Goal: Navigation & Orientation: Understand site structure

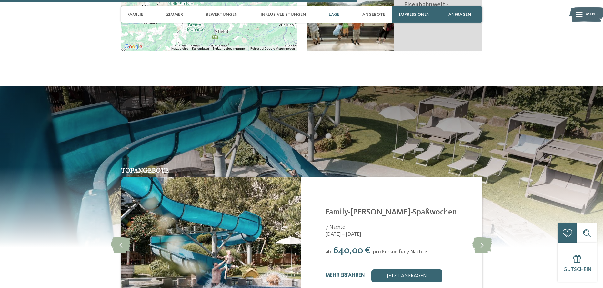
scroll to position [1283, 0]
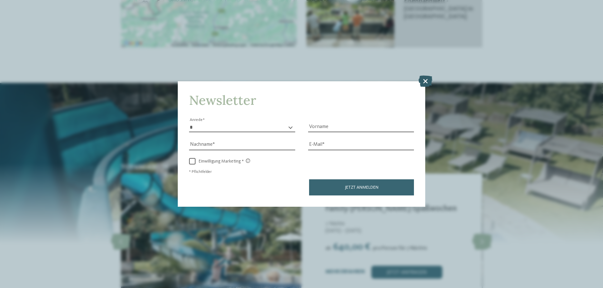
click at [428, 81] on icon at bounding box center [425, 80] width 14 height 11
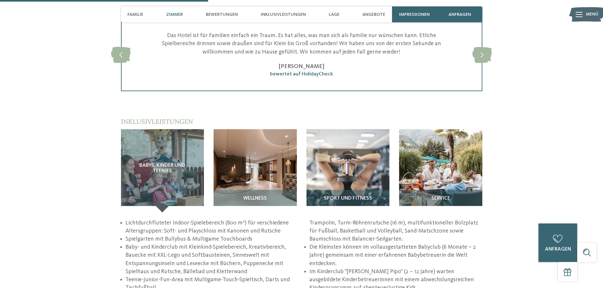
scroll to position [735, 0]
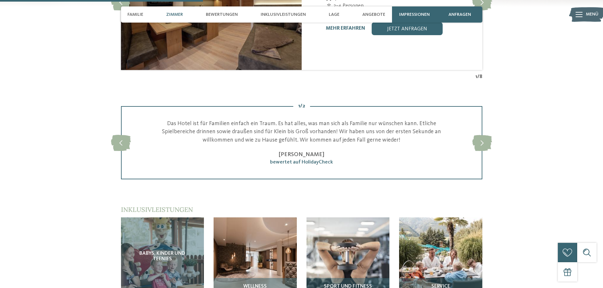
click at [588, 14] on span "Menü" at bounding box center [592, 14] width 13 height 6
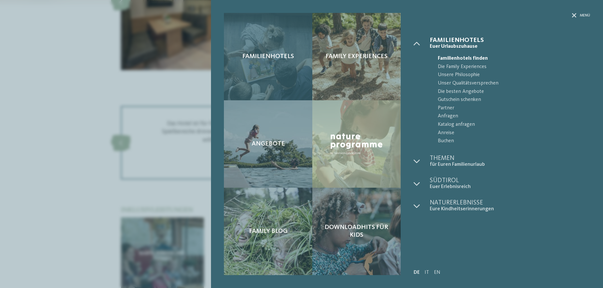
click at [258, 45] on div "Familienhotels" at bounding box center [268, 56] width 88 height 87
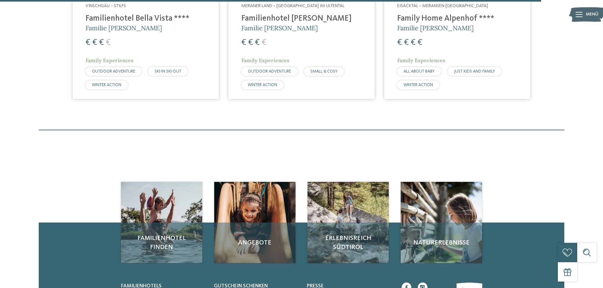
scroll to position [2040, 0]
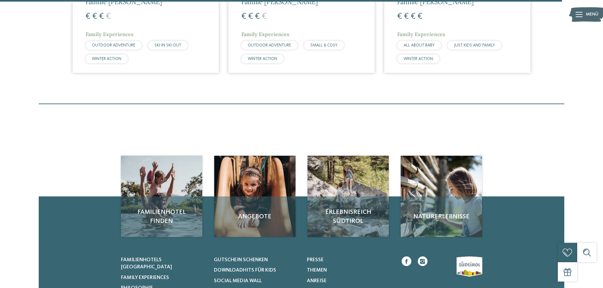
click at [589, 11] on div "Menü" at bounding box center [592, 14] width 13 height 16
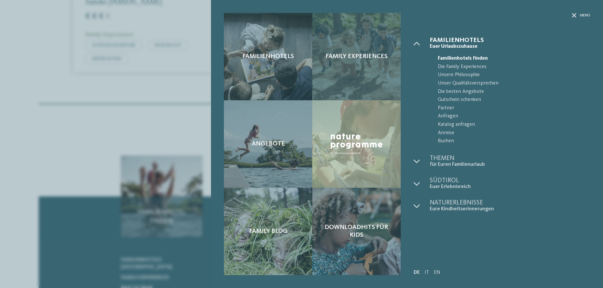
click at [385, 46] on div "Family Experiences" at bounding box center [356, 56] width 88 height 87
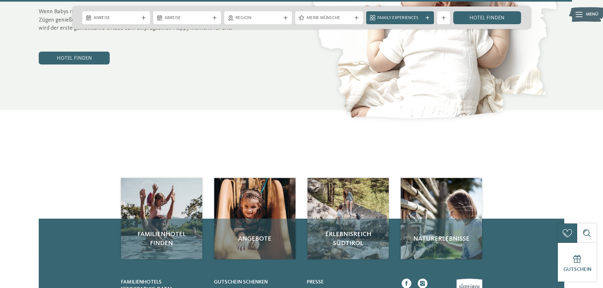
scroll to position [2928, 0]
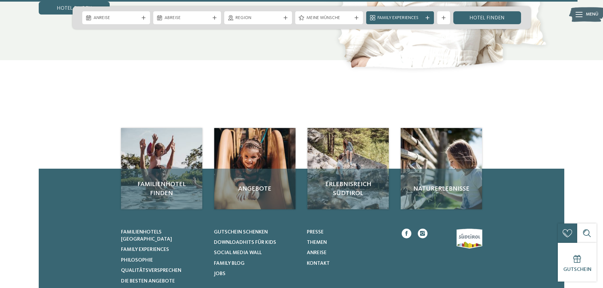
click at [585, 16] on img at bounding box center [586, 15] width 35 height 18
